Goal: Consume media (video, audio): Consume media (video, audio)

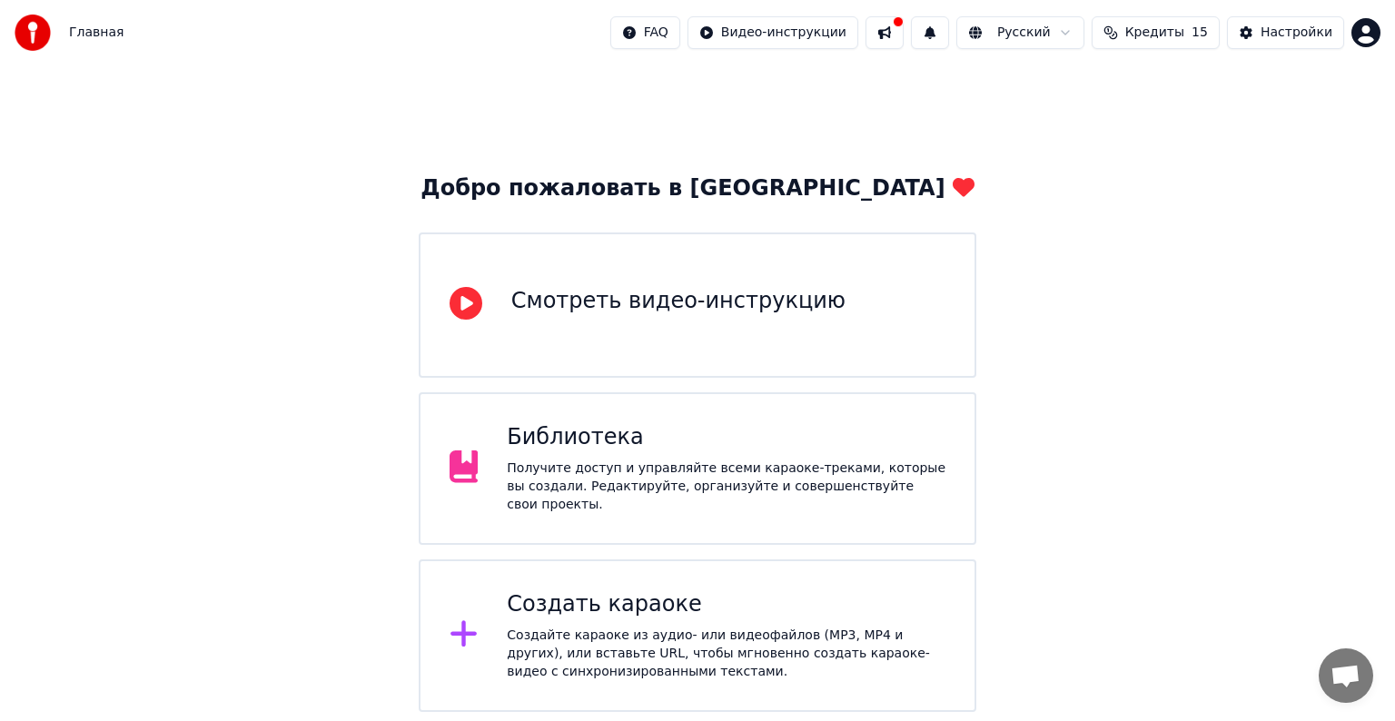
click at [609, 452] on div "Библиотека" at bounding box center [726, 437] width 439 height 29
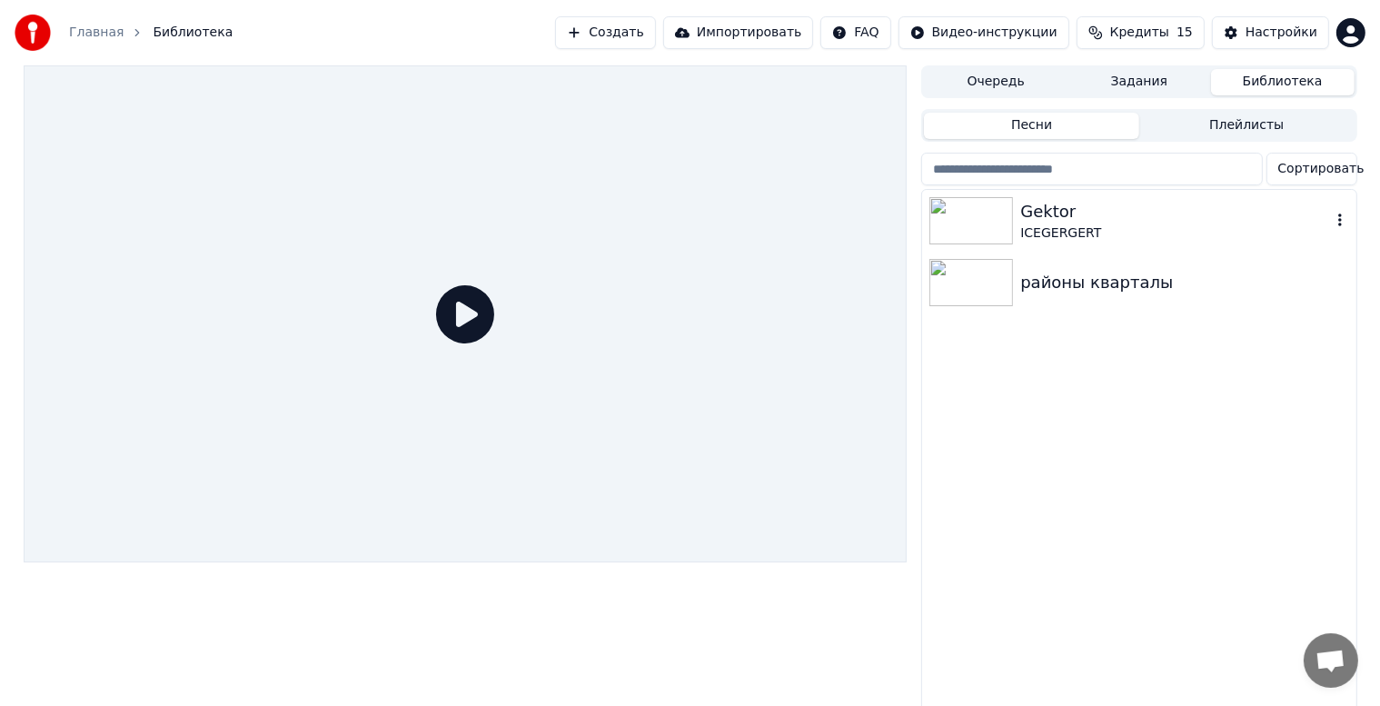
click at [1007, 222] on img at bounding box center [971, 220] width 84 height 47
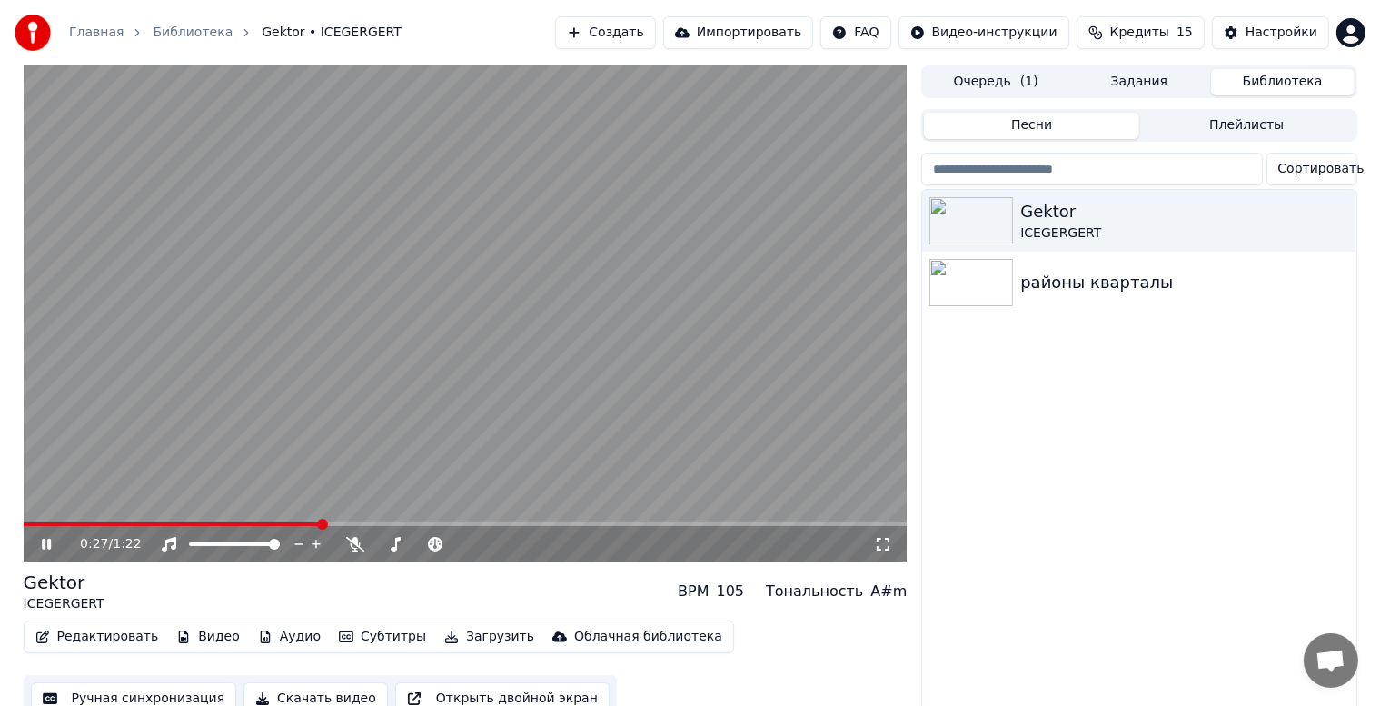
click at [45, 545] on icon at bounding box center [59, 544] width 43 height 15
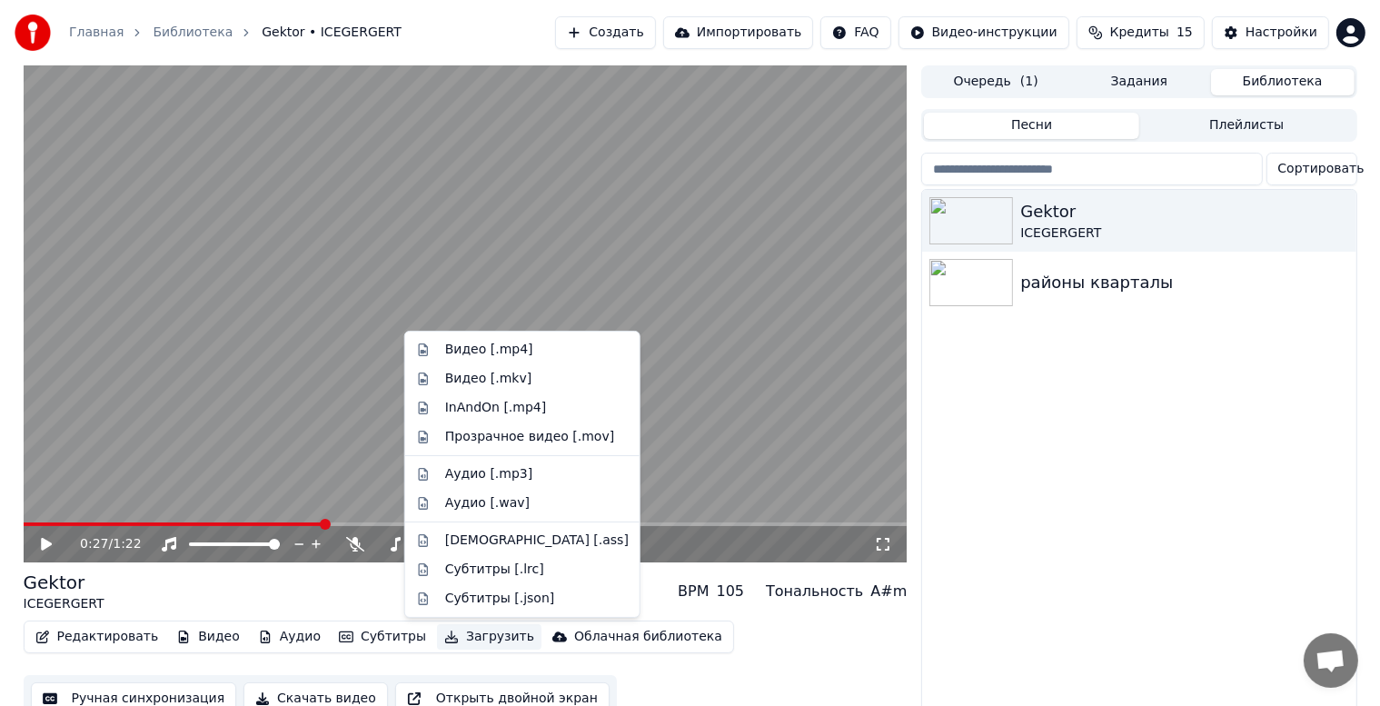
click at [437, 635] on button "Загрузить" at bounding box center [489, 636] width 104 height 25
